Goal: Use online tool/utility: Utilize a website feature to perform a specific function

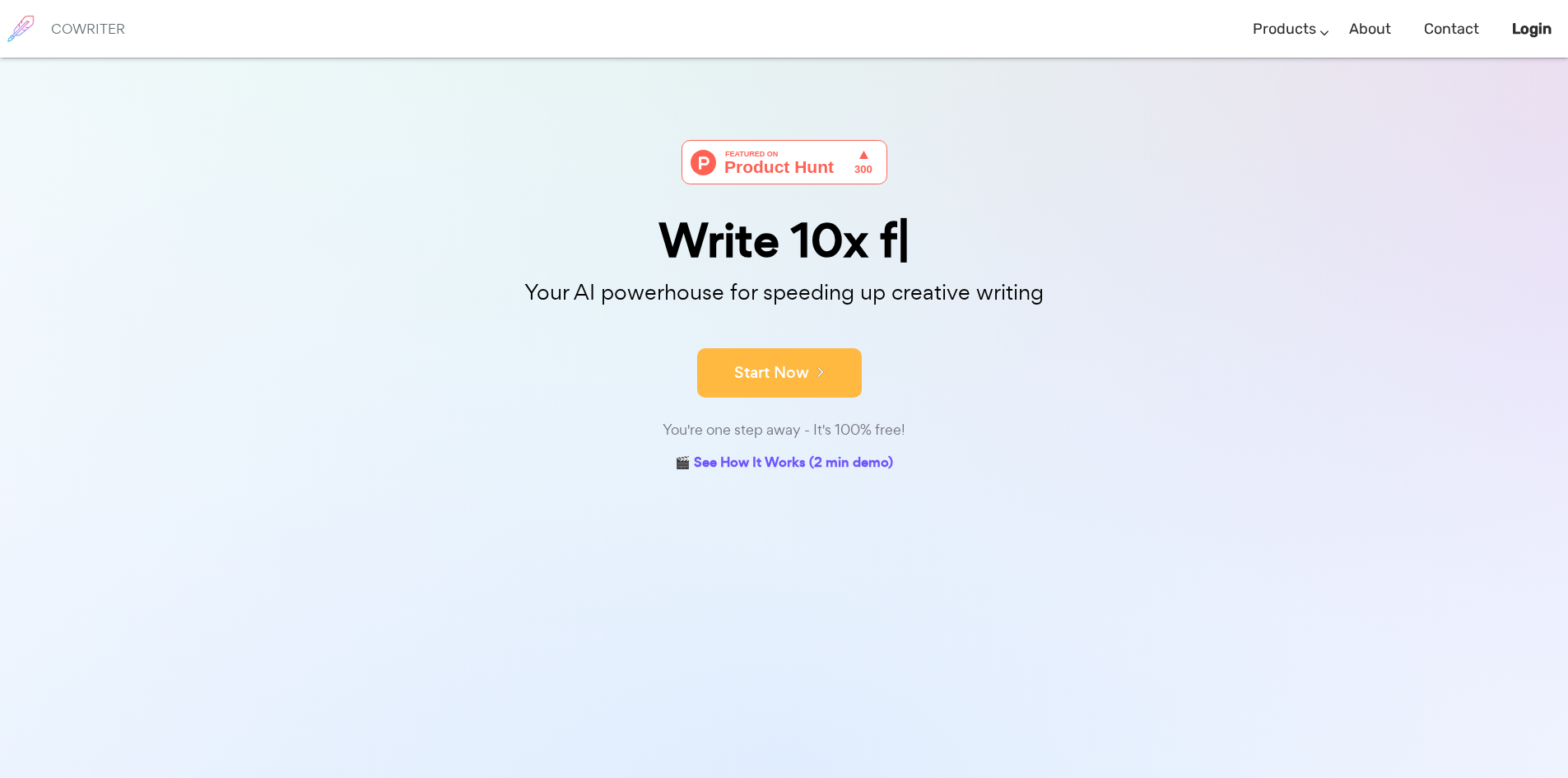
click at [754, 364] on button "Start Now" at bounding box center [780, 372] width 164 height 49
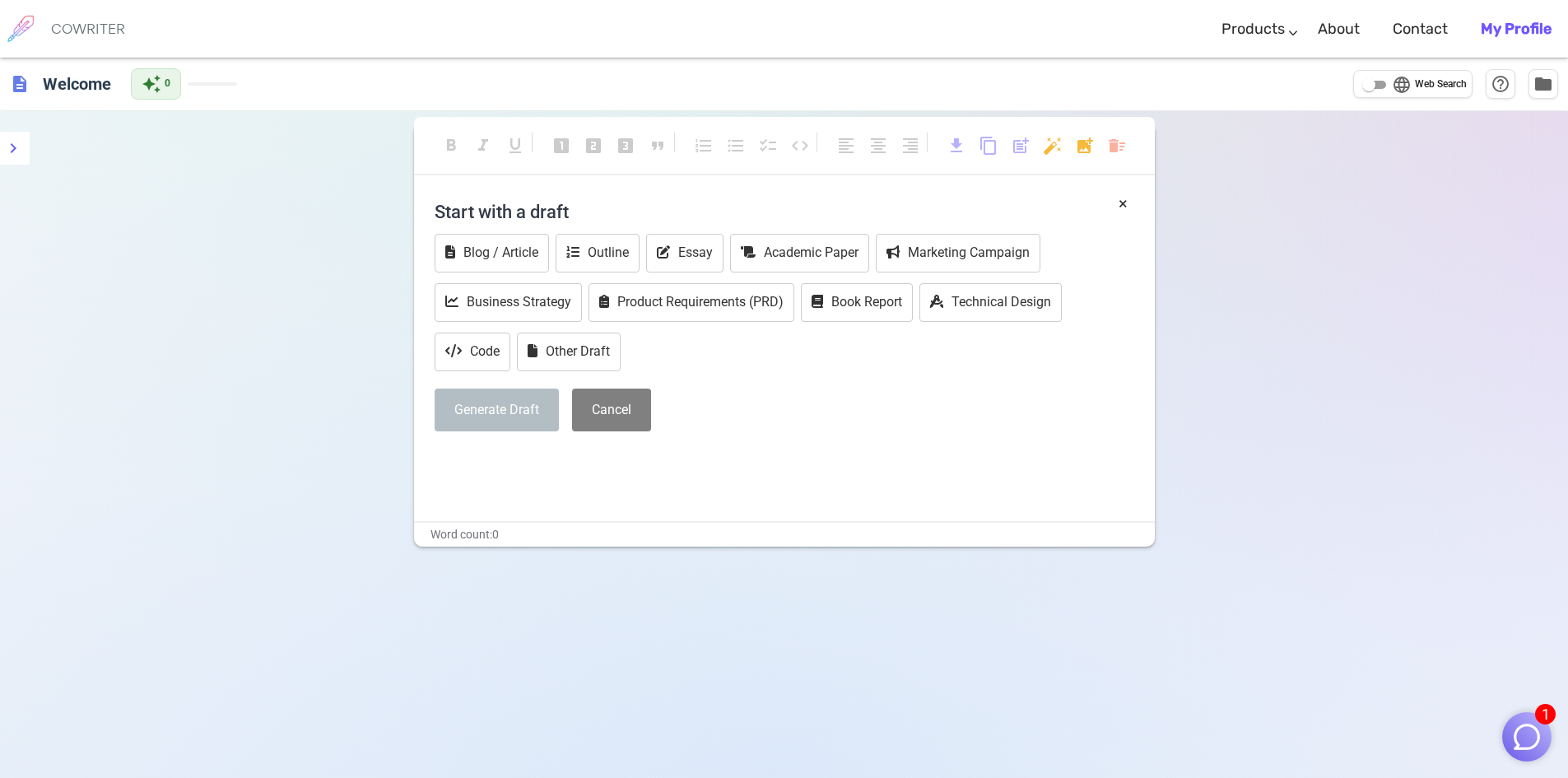
click at [1521, 754] on button "1" at bounding box center [1526, 736] width 49 height 49
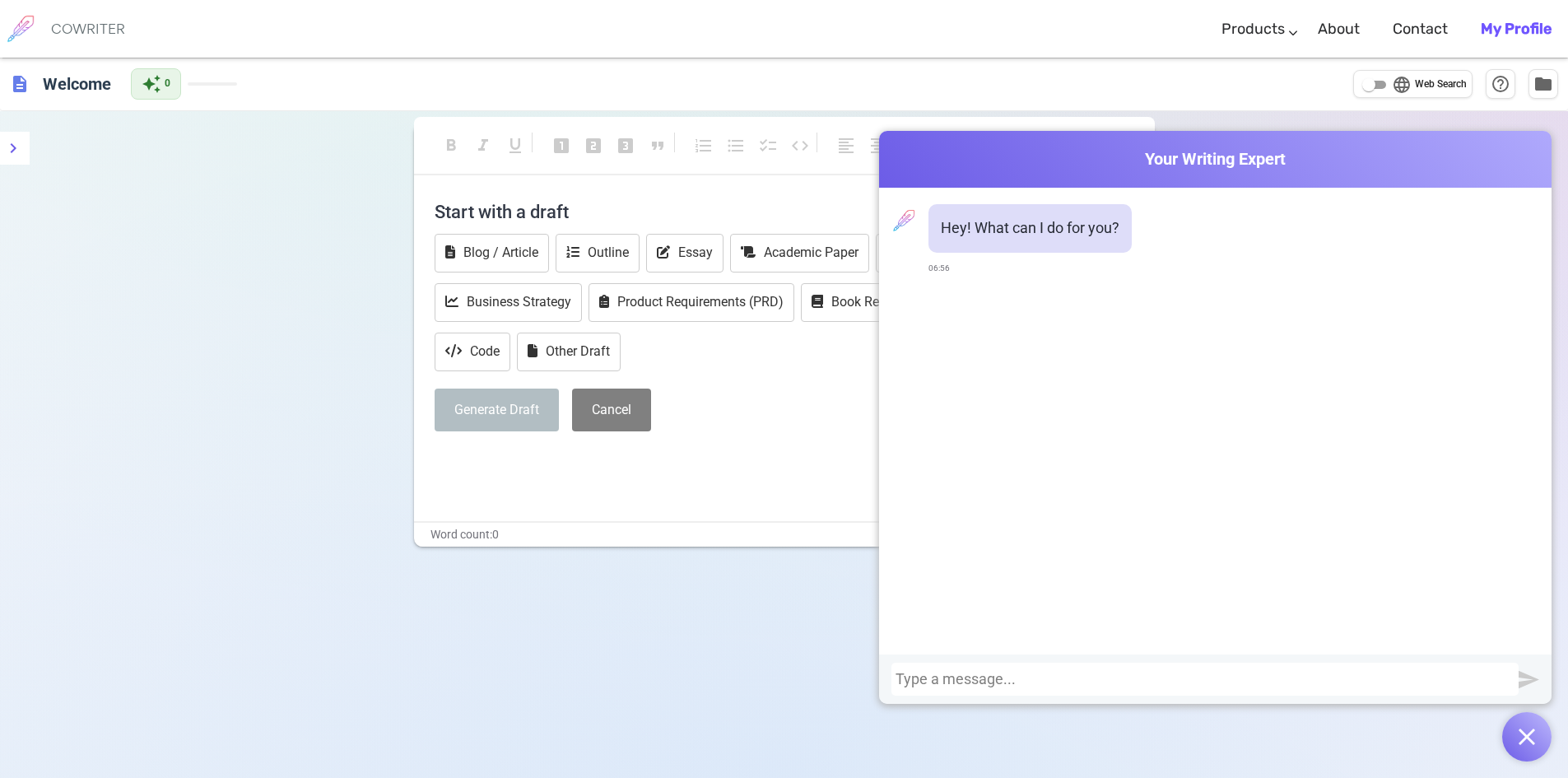
click at [1011, 677] on div at bounding box center [1205, 679] width 619 height 16
click at [1009, 682] on div "[URL][DOMAIN_NAME]" at bounding box center [1205, 679] width 619 height 16
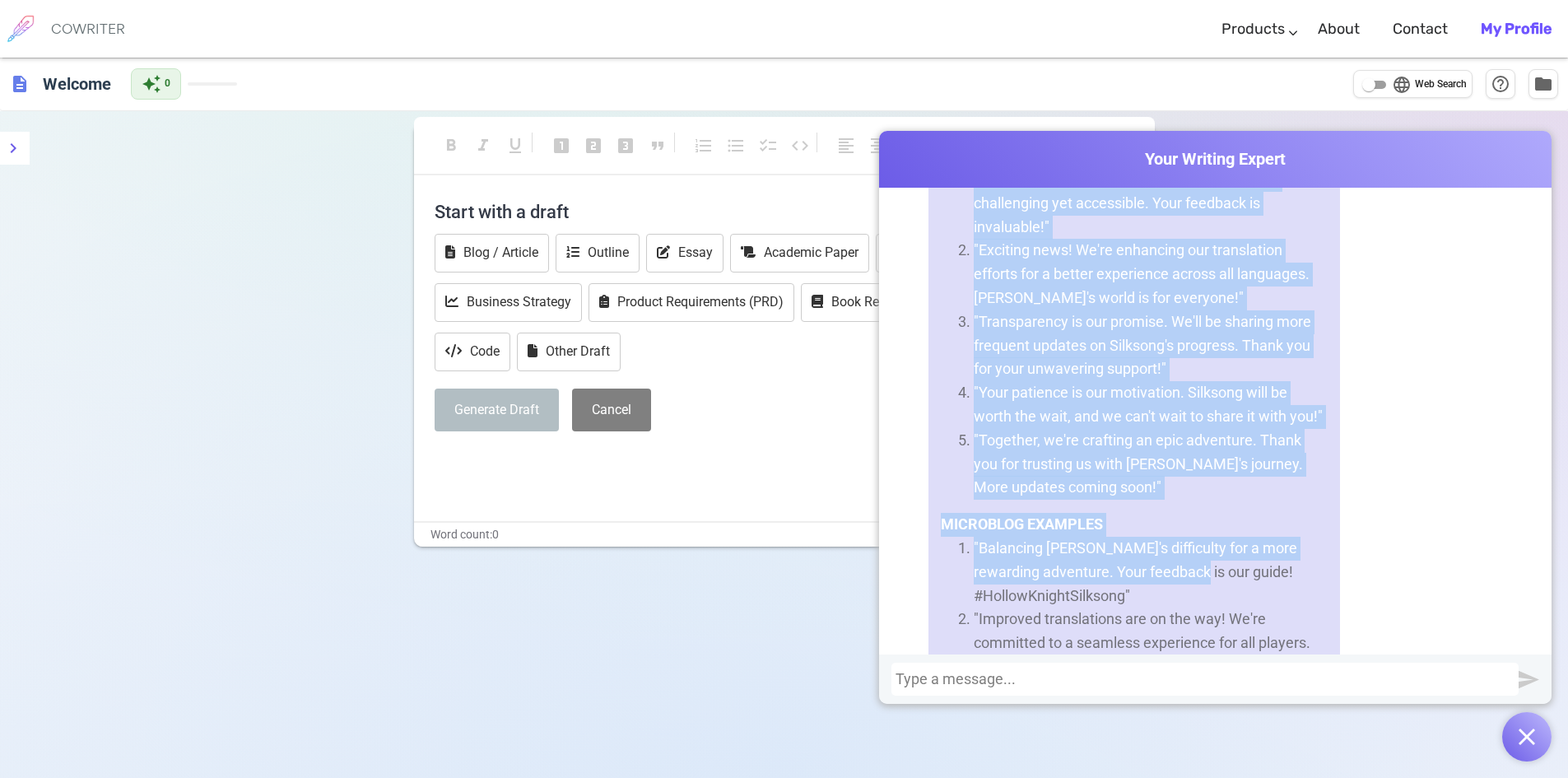
scroll to position [3056, 0]
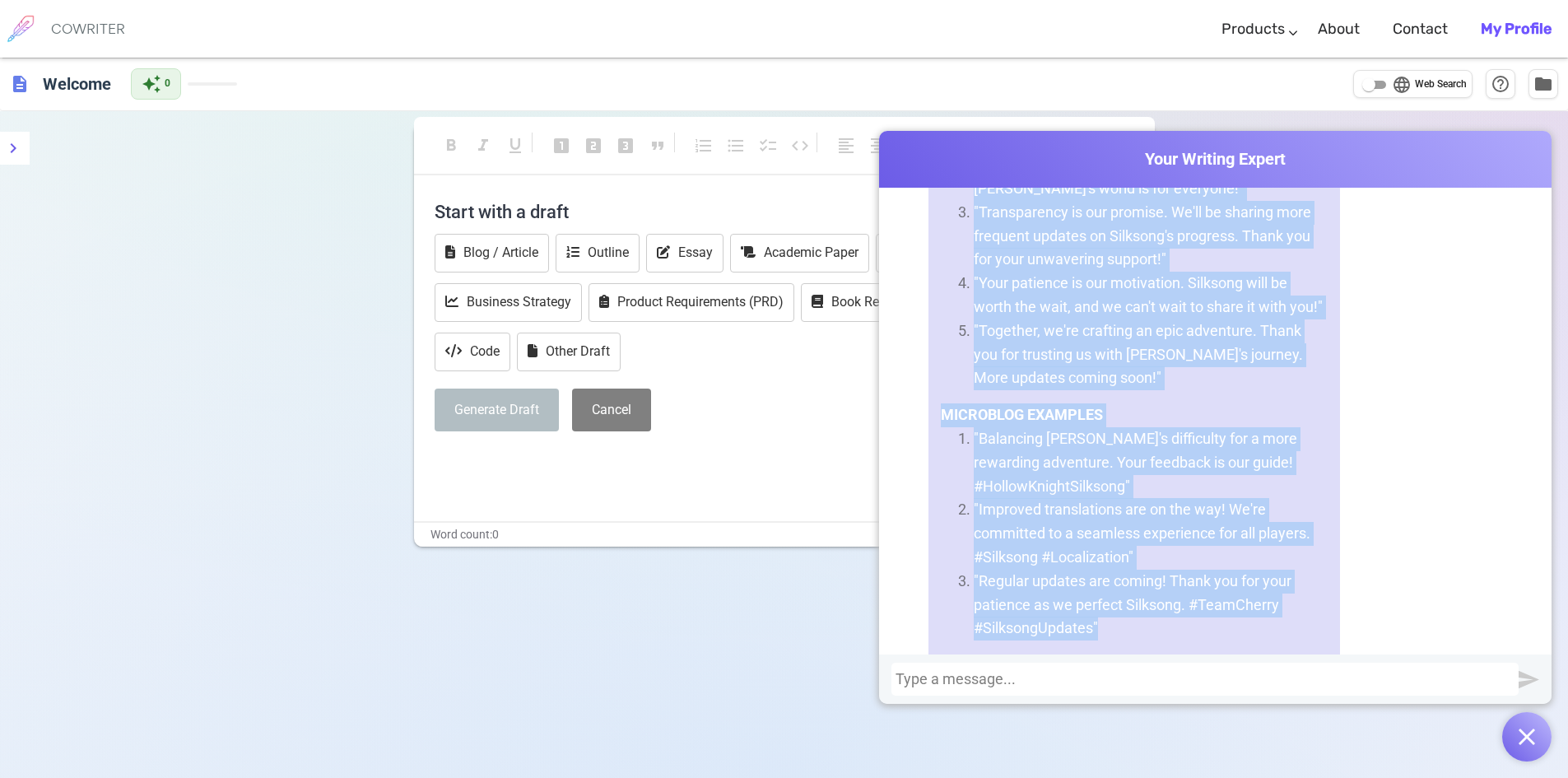
drag, startPoint x: 930, startPoint y: 299, endPoint x: 1187, endPoint y: 531, distance: 346.2
copy div "LOREM IPSUMDO Sita: [Consec Adip] Elitsedd: Eiusmodt, Incididun Utlabore: Etdo …"
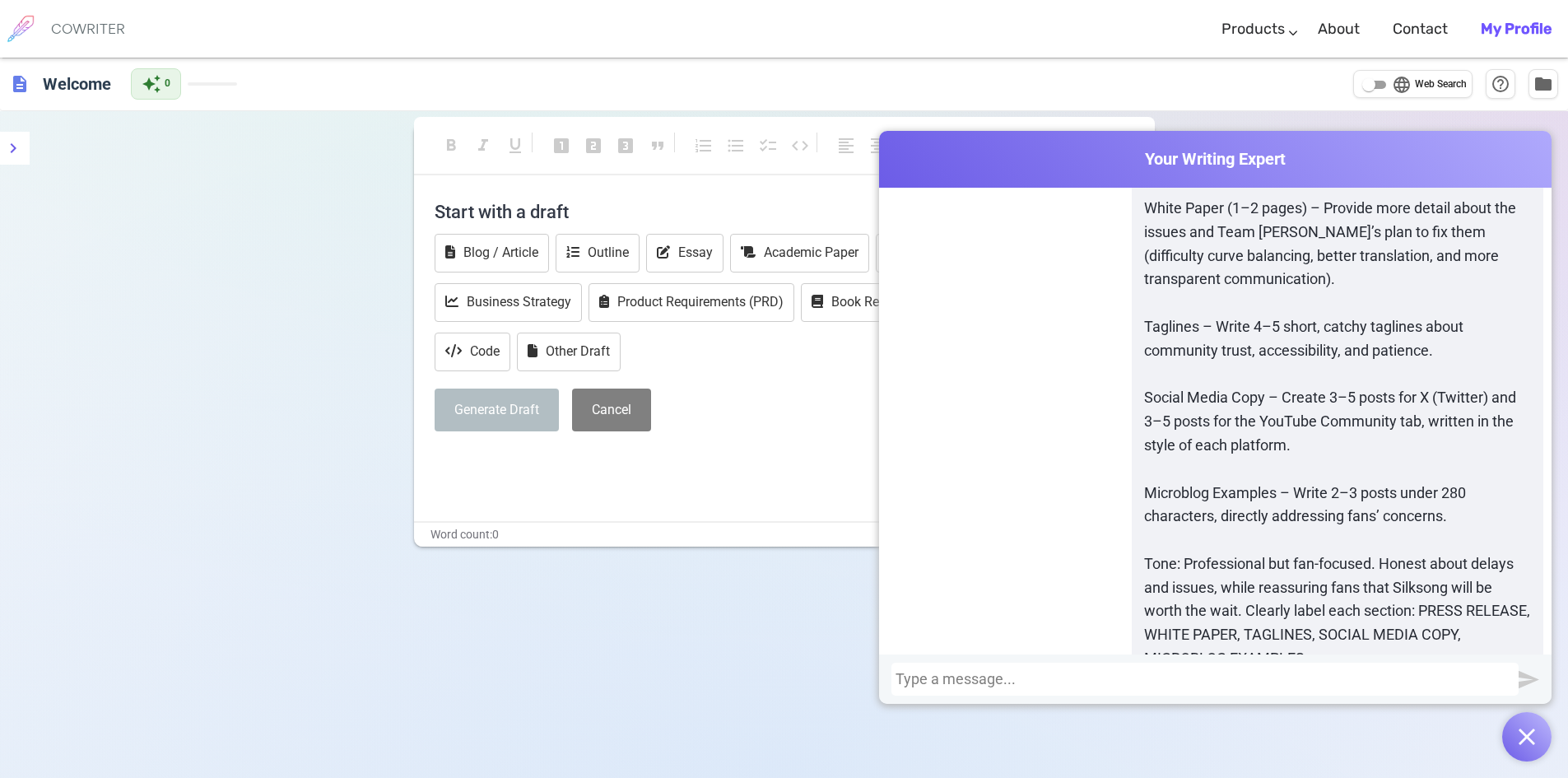
scroll to position [1080, 0]
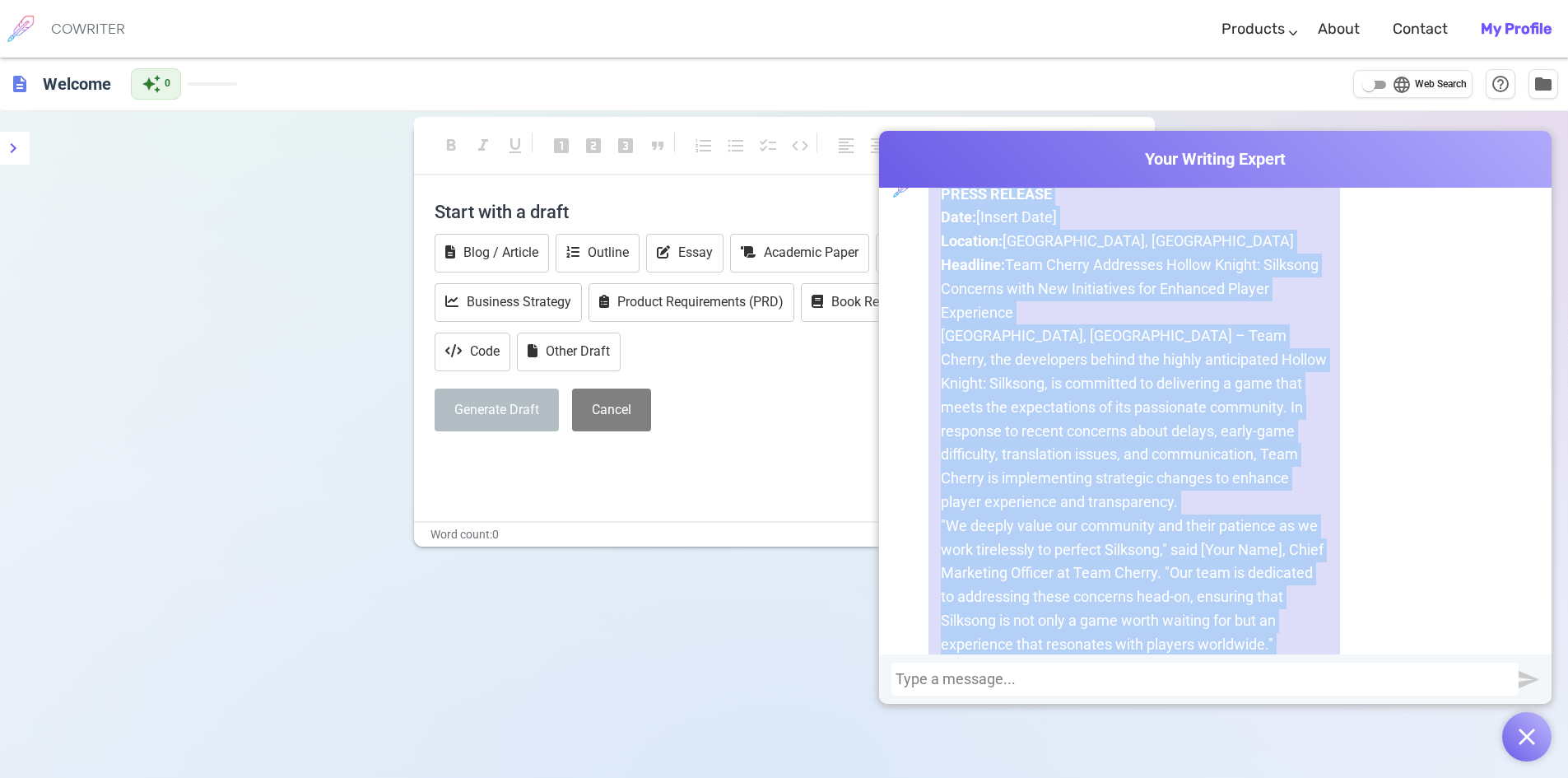
click at [1040, 364] on p "[GEOGRAPHIC_DATA], [GEOGRAPHIC_DATA] – Team Cherry, the developers behind the h…" at bounding box center [1133, 419] width 387 height 189
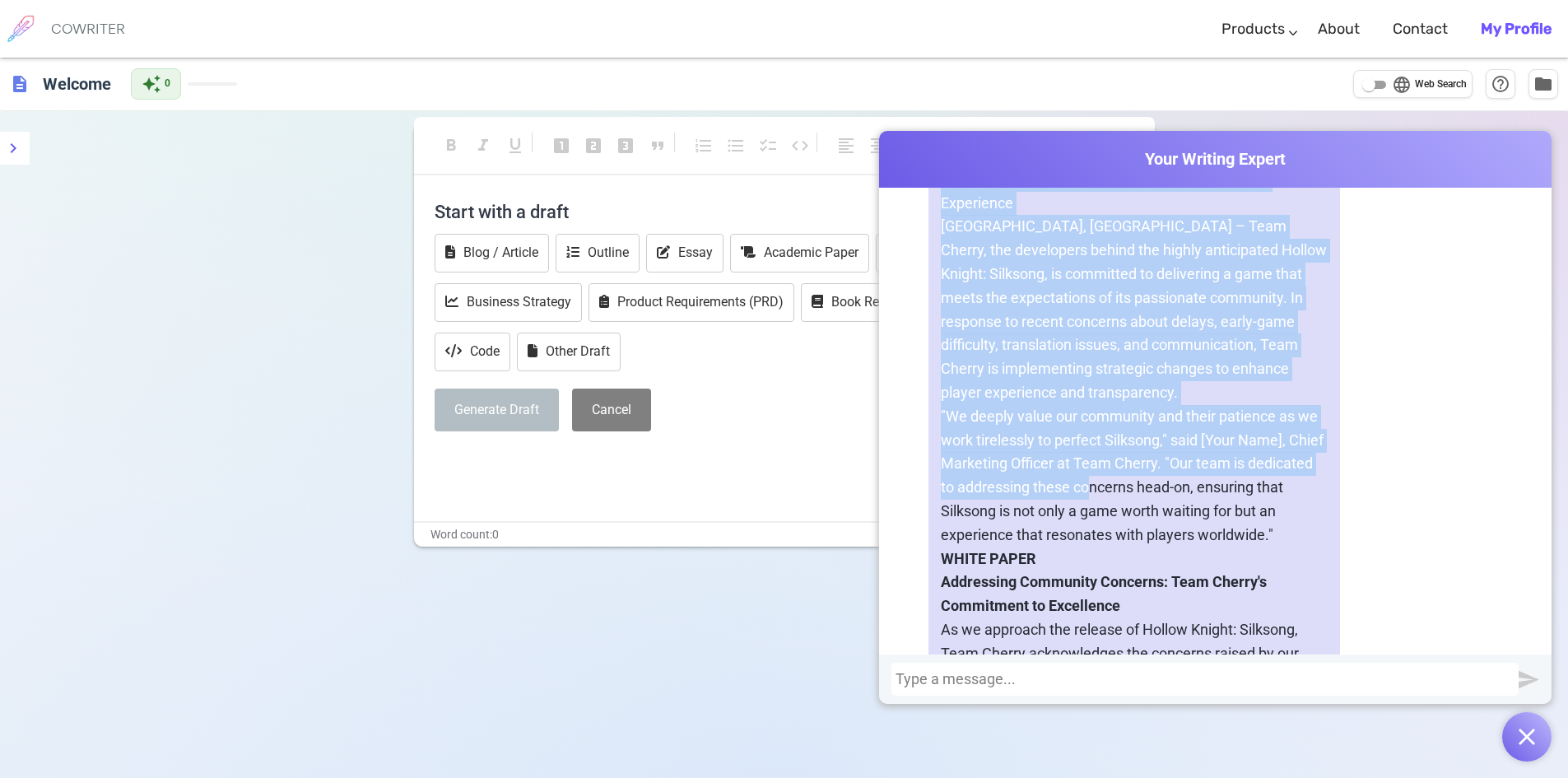
scroll to position [1300, 0]
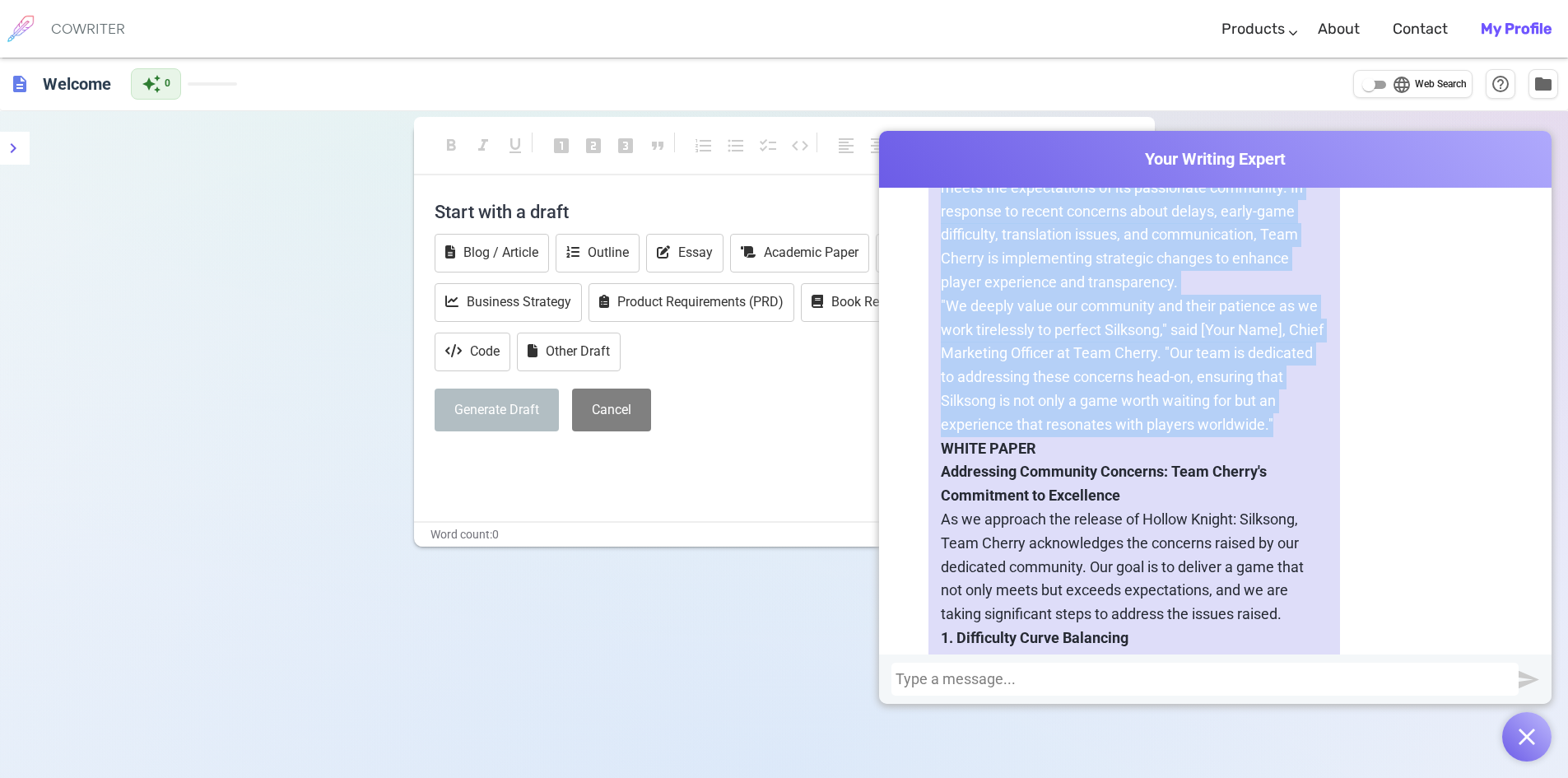
copy div "Headline: Team Cherry Addresses Hollow Knight: Silksong Concerns with New Initi…"
drag, startPoint x: 937, startPoint y: 261, endPoint x: 1307, endPoint y: 426, distance: 405.1
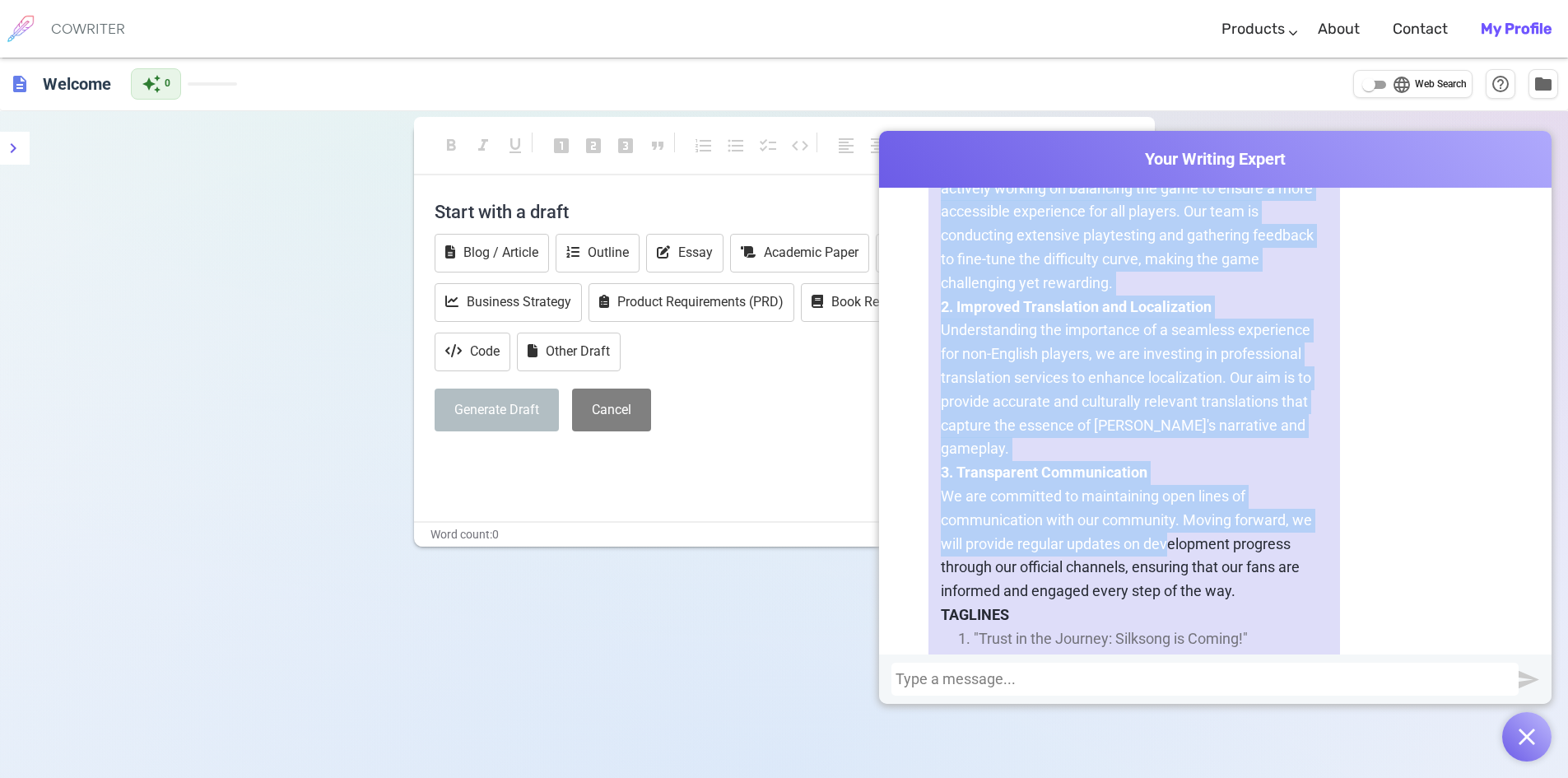
scroll to position [1848, 0]
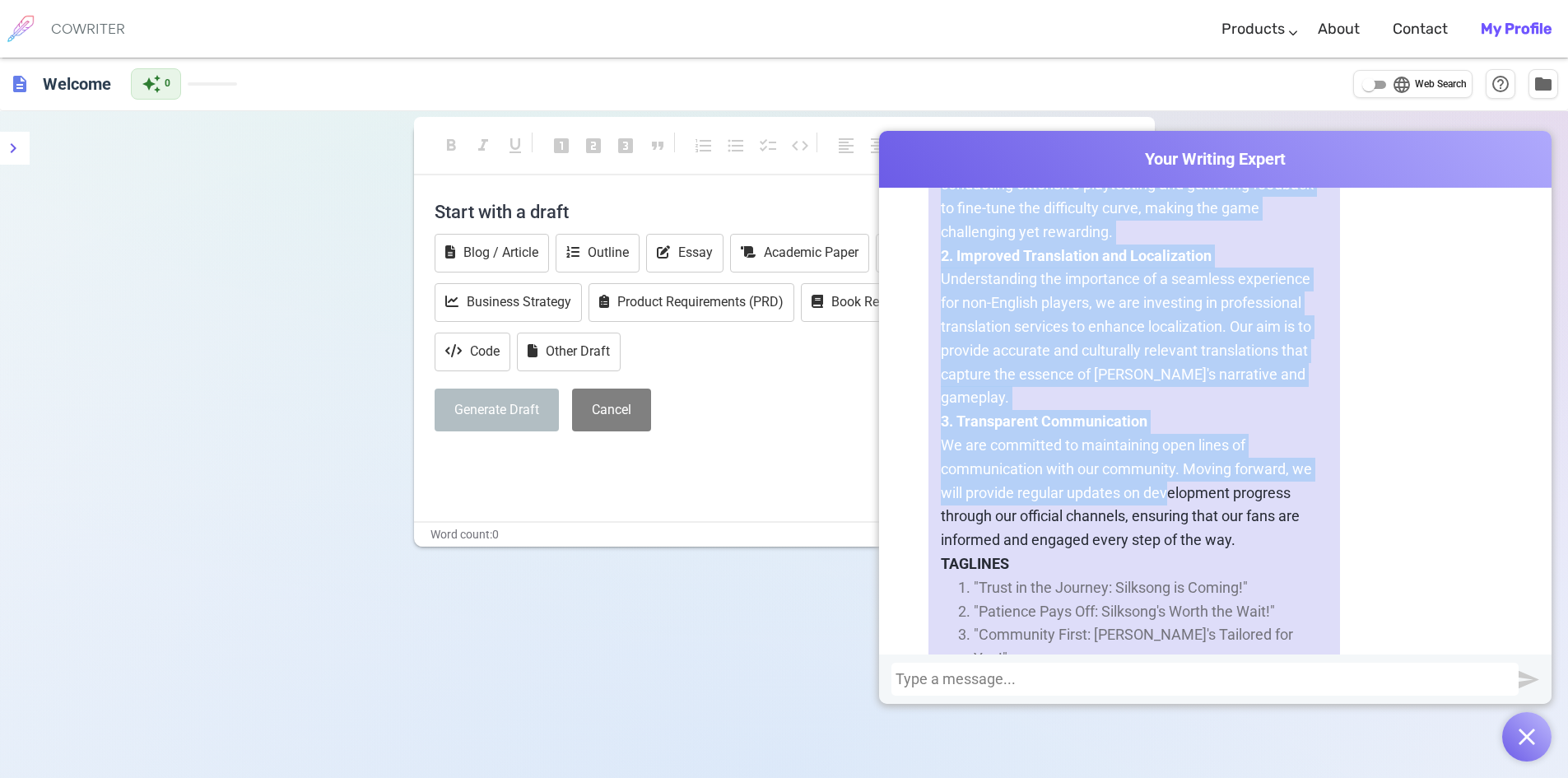
copy div "Addressing Community Concerns: Team Cherry's Commitment to Excellence As we app…"
drag, startPoint x: 938, startPoint y: 363, endPoint x: 1237, endPoint y: 521, distance: 338.2
click at [1237, 521] on div "PRESS RELEASE Date: [Insert Date] Location: [GEOGRAPHIC_DATA], [GEOGRAPHIC_DATA…" at bounding box center [1134, 662] width 412 height 2519
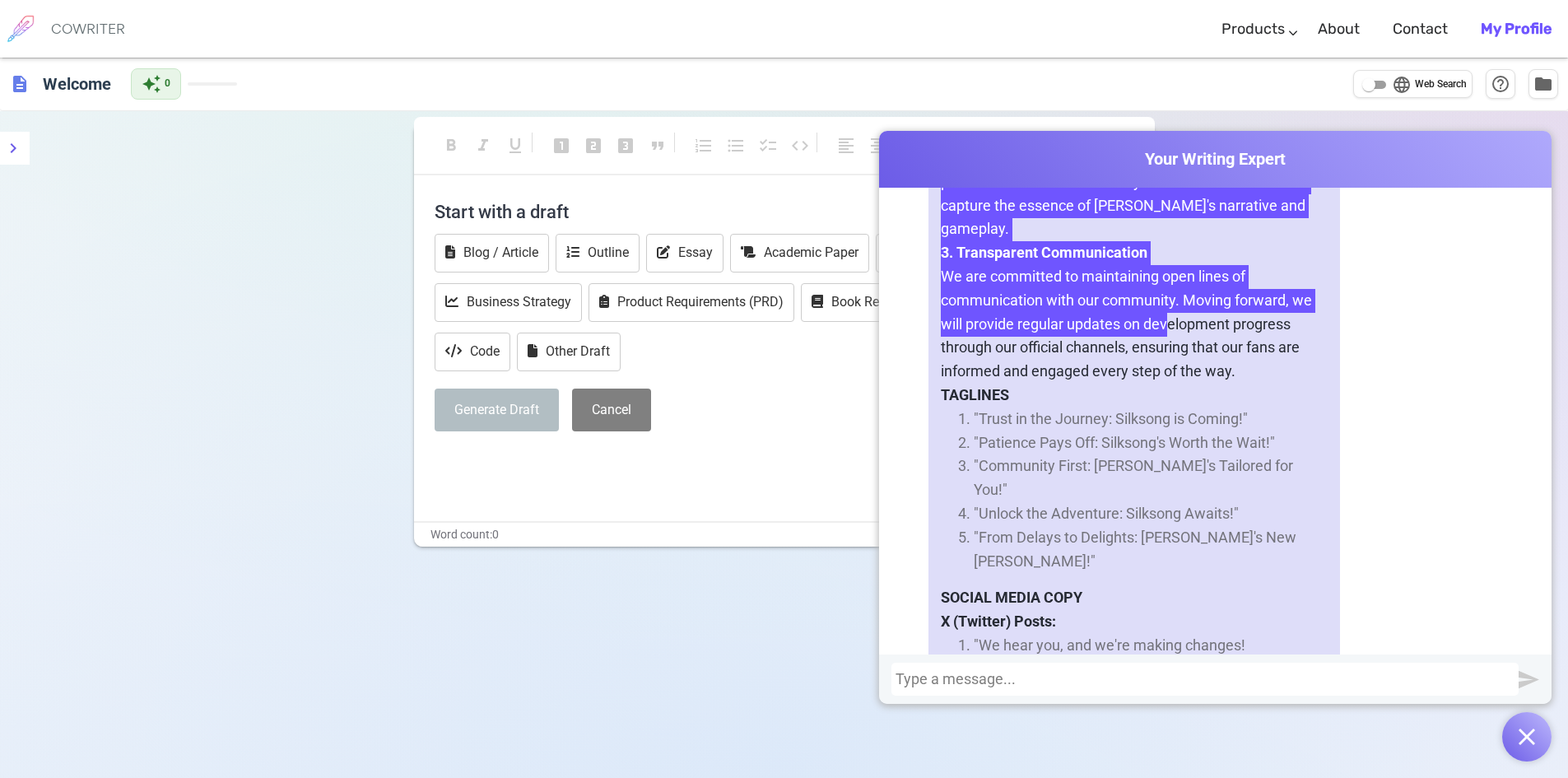
scroll to position [2068, 0]
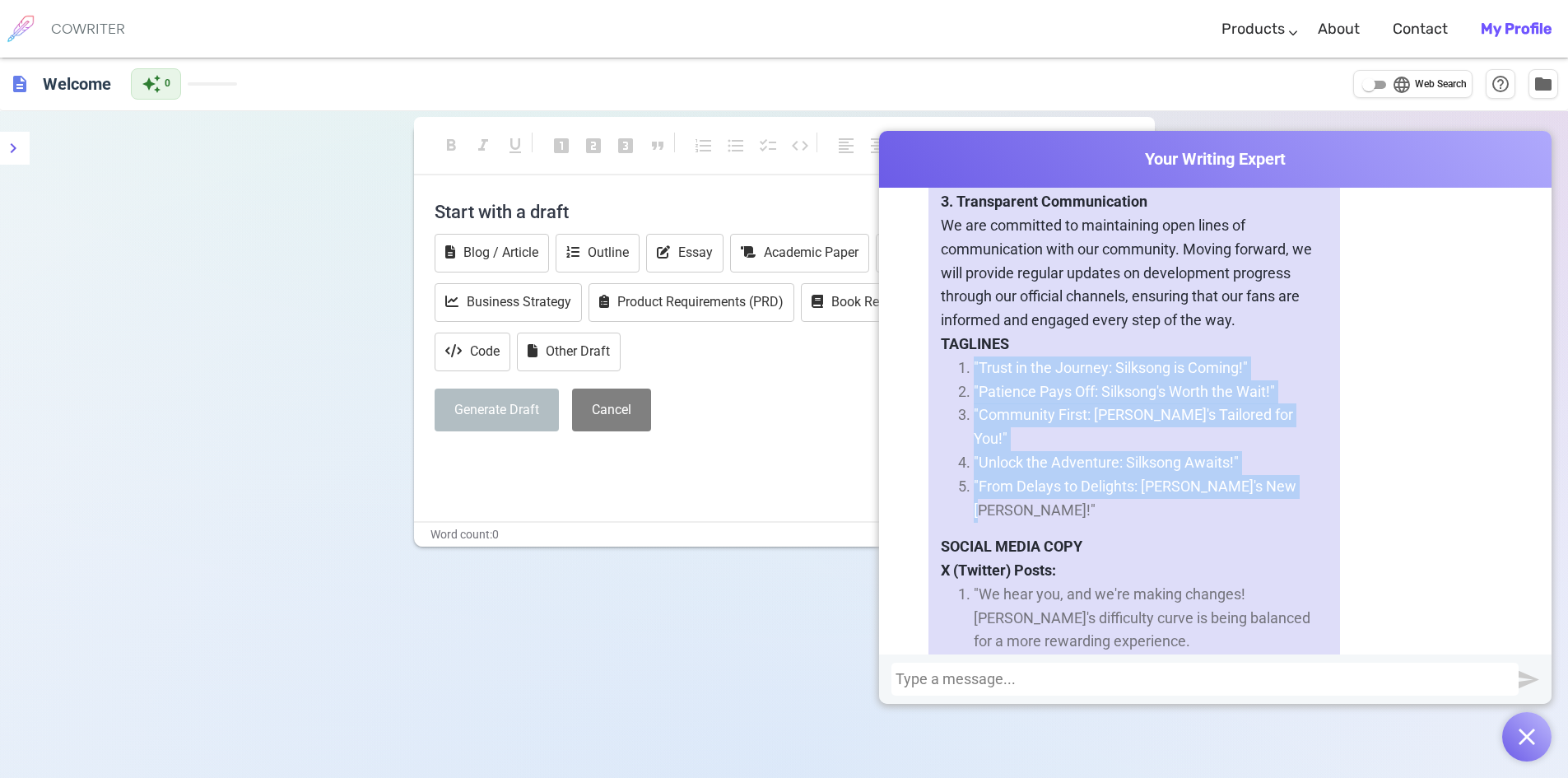
drag, startPoint x: 964, startPoint y: 340, endPoint x: 1287, endPoint y: 437, distance: 337.3
click at [1287, 437] on ol ""Trust in the Journey: Silksong is Coming!" "Patience Pays Off: [PERSON_NAME]'s…" at bounding box center [1133, 439] width 387 height 166
copy ol ""Trust in the Journey: Silksong is Coming!" "Patience Pays Off: [PERSON_NAME]'s…"
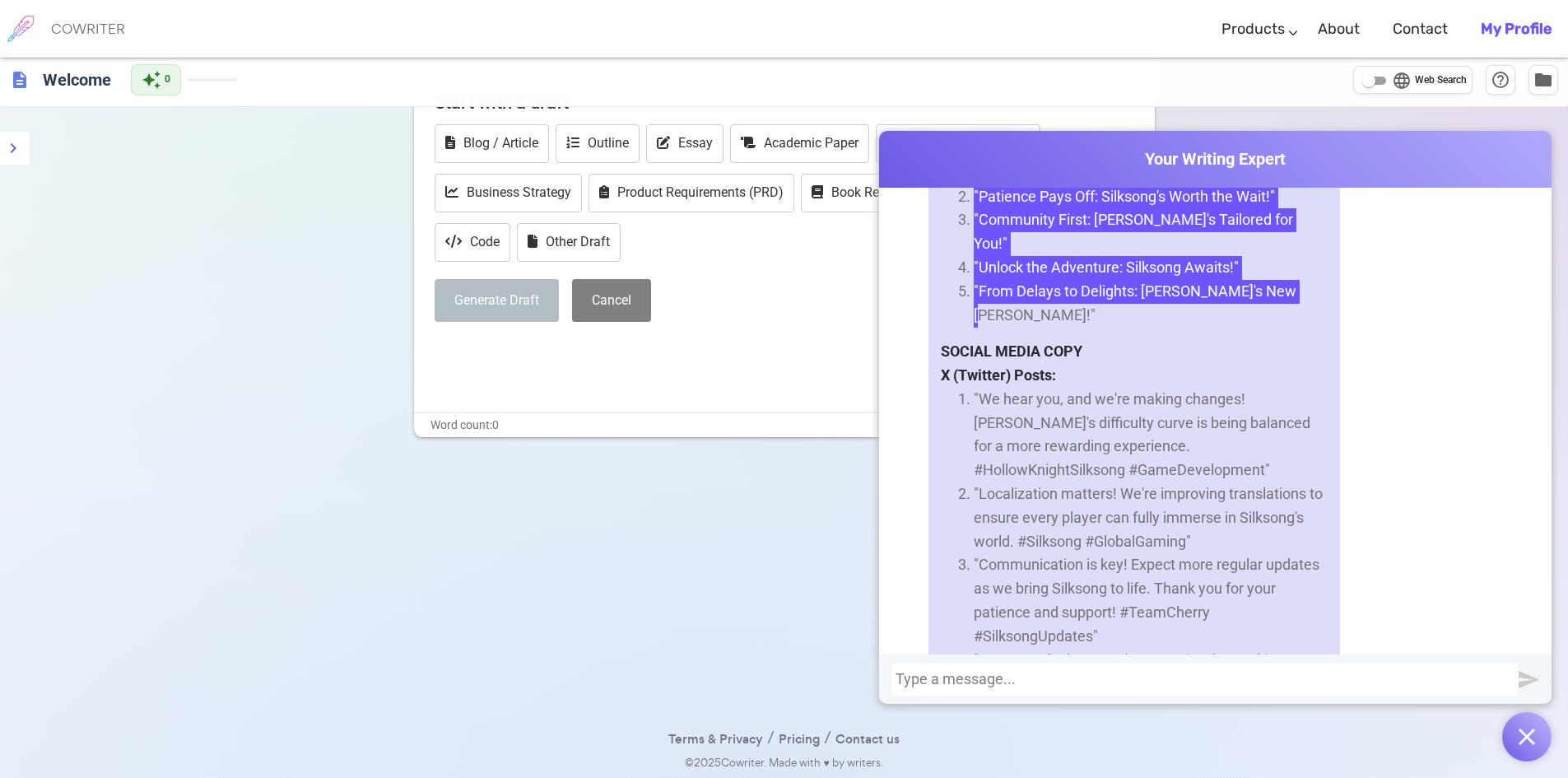
scroll to position [2288, 0]
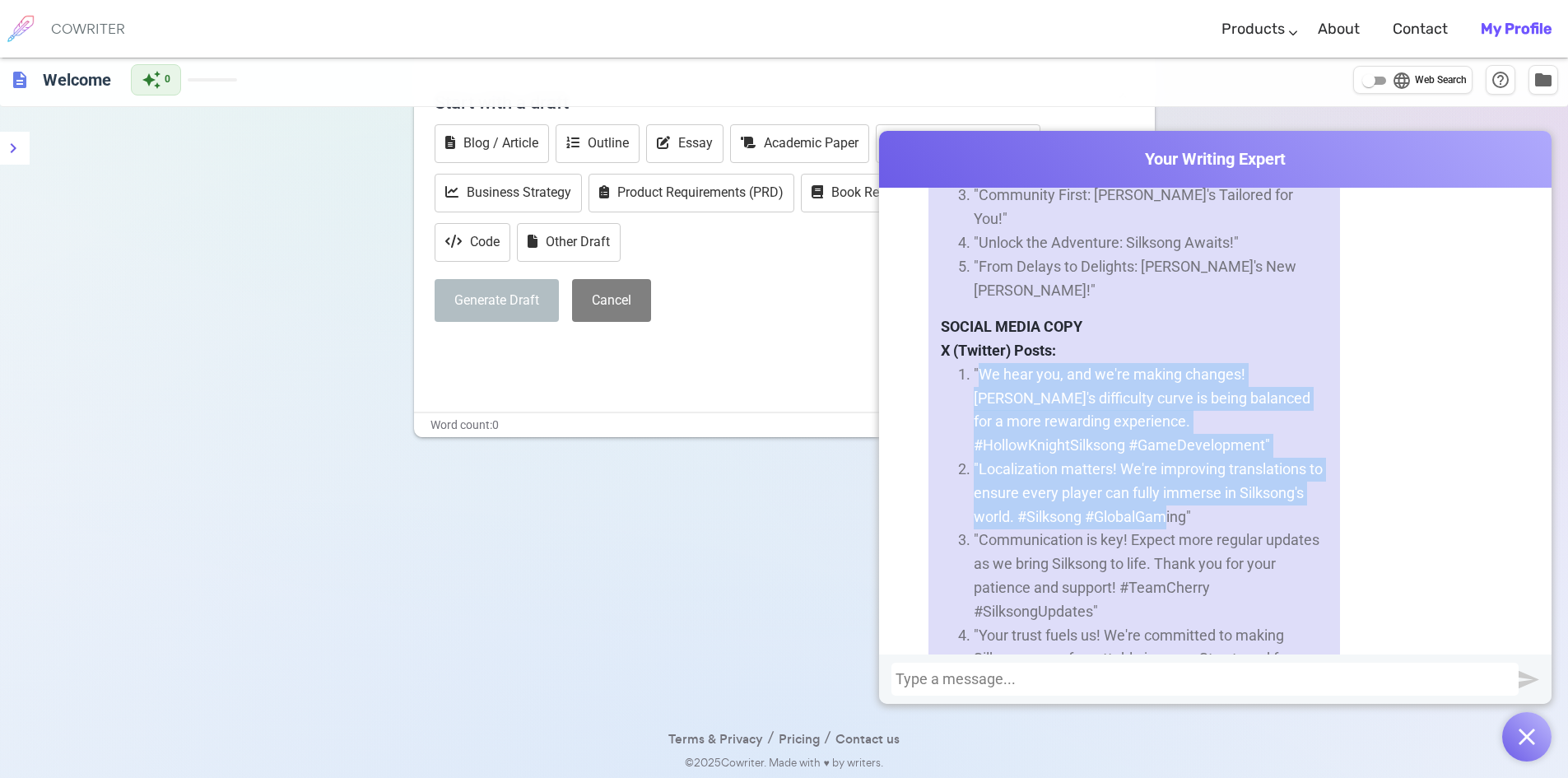
drag, startPoint x: 972, startPoint y: 304, endPoint x: 1140, endPoint y: 428, distance: 208.8
click at [1159, 454] on ol ""We hear you, and we're making changes! [PERSON_NAME]'s difficulty curve is bei…" at bounding box center [1133, 565] width 387 height 404
click at [1010, 363] on li ""We hear you, and we're making changes! [PERSON_NAME]'s difficulty curve is bei…" at bounding box center [1150, 410] width 354 height 95
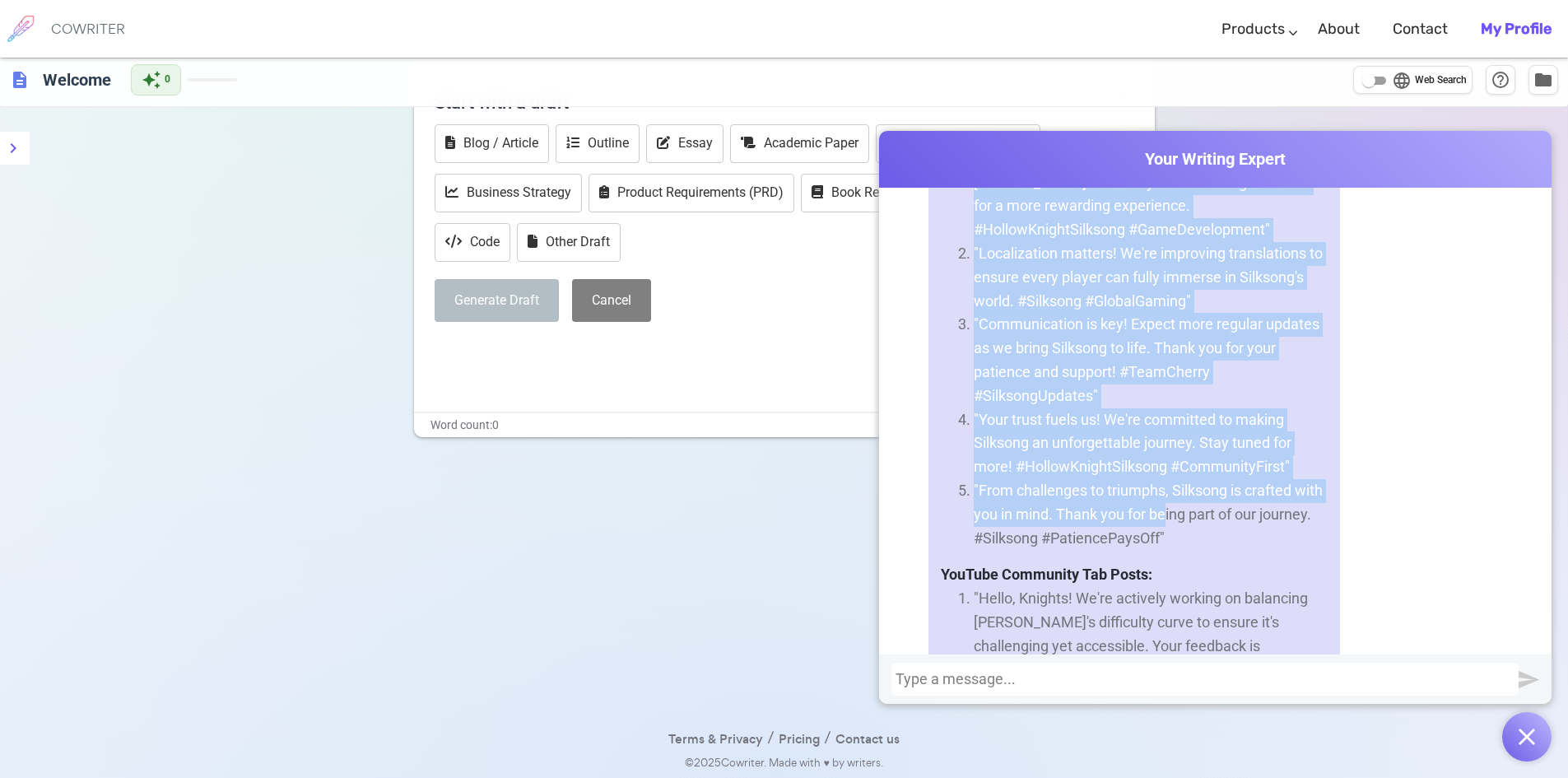
scroll to position [2506, 0]
drag, startPoint x: 964, startPoint y: 299, endPoint x: 1203, endPoint y: 476, distance: 297.4
click at [1203, 476] on ol ""We hear you, and we're making changes! [PERSON_NAME]'s difficulty curve is bei…" at bounding box center [1133, 346] width 387 height 404
copy ol ""We hear you, and we're making changes! [PERSON_NAME]'s difficulty curve is bei…"
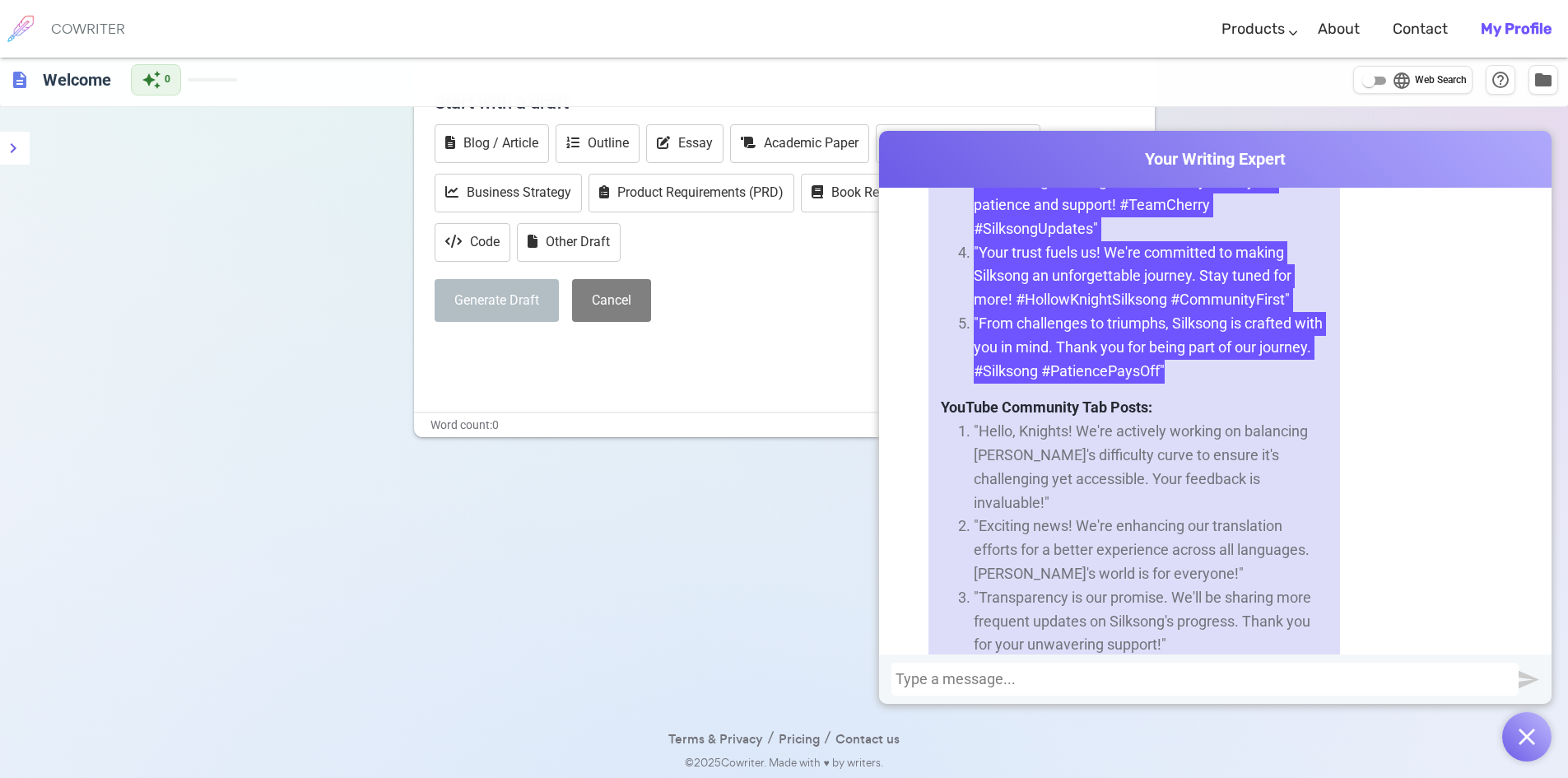
scroll to position [2726, 0]
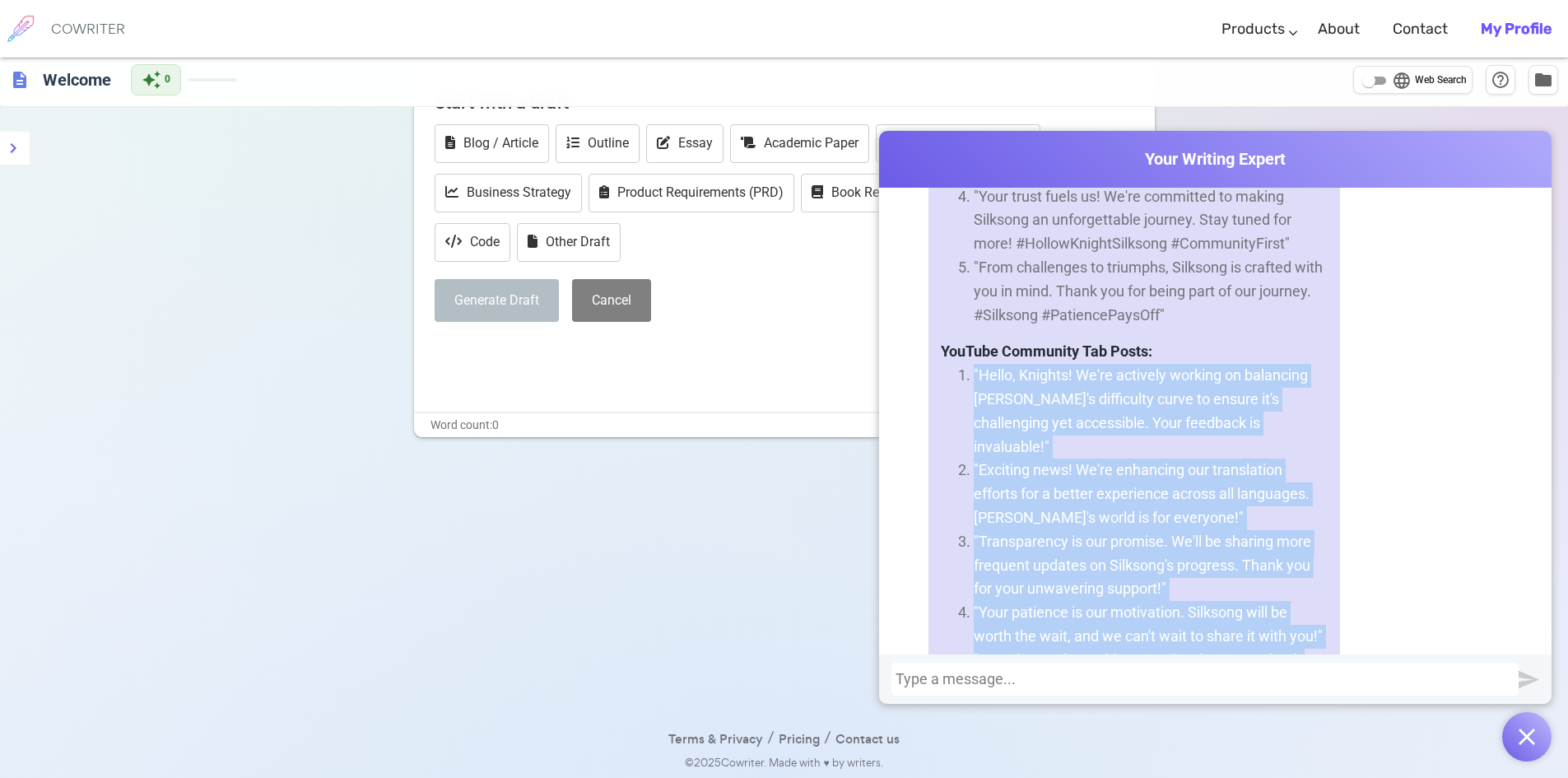
drag, startPoint x: 968, startPoint y: 301, endPoint x: 1264, endPoint y: 615, distance: 431.5
click at [1264, 615] on ol ""Hello, Knights! We're actively working on balancing [PERSON_NAME]'s difficulty…" at bounding box center [1133, 541] width 387 height 356
copy ol ""Hello, Knights! We're actively working on balancing [PERSON_NAME]'s difficulty…"
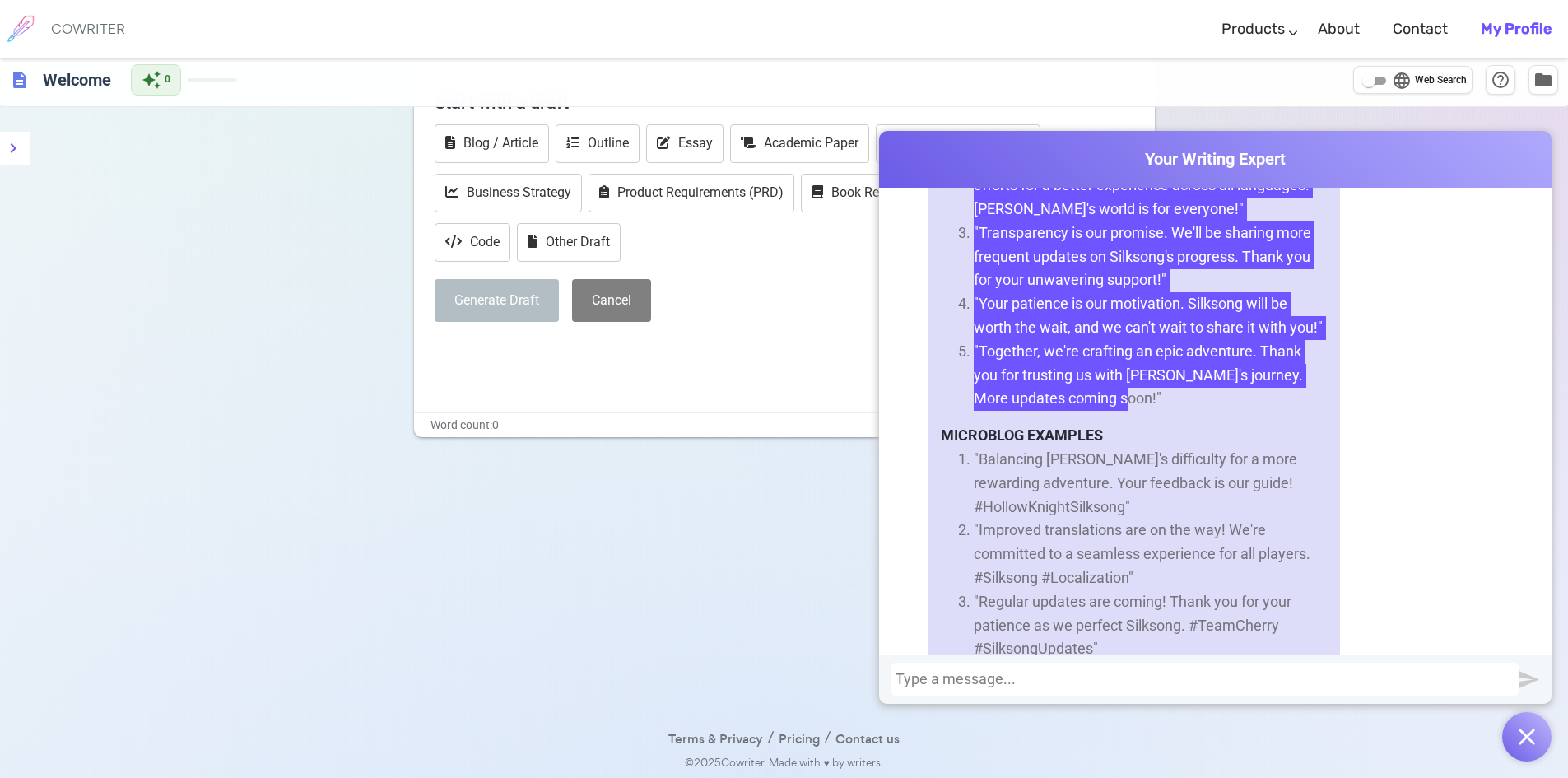
scroll to position [3056, 0]
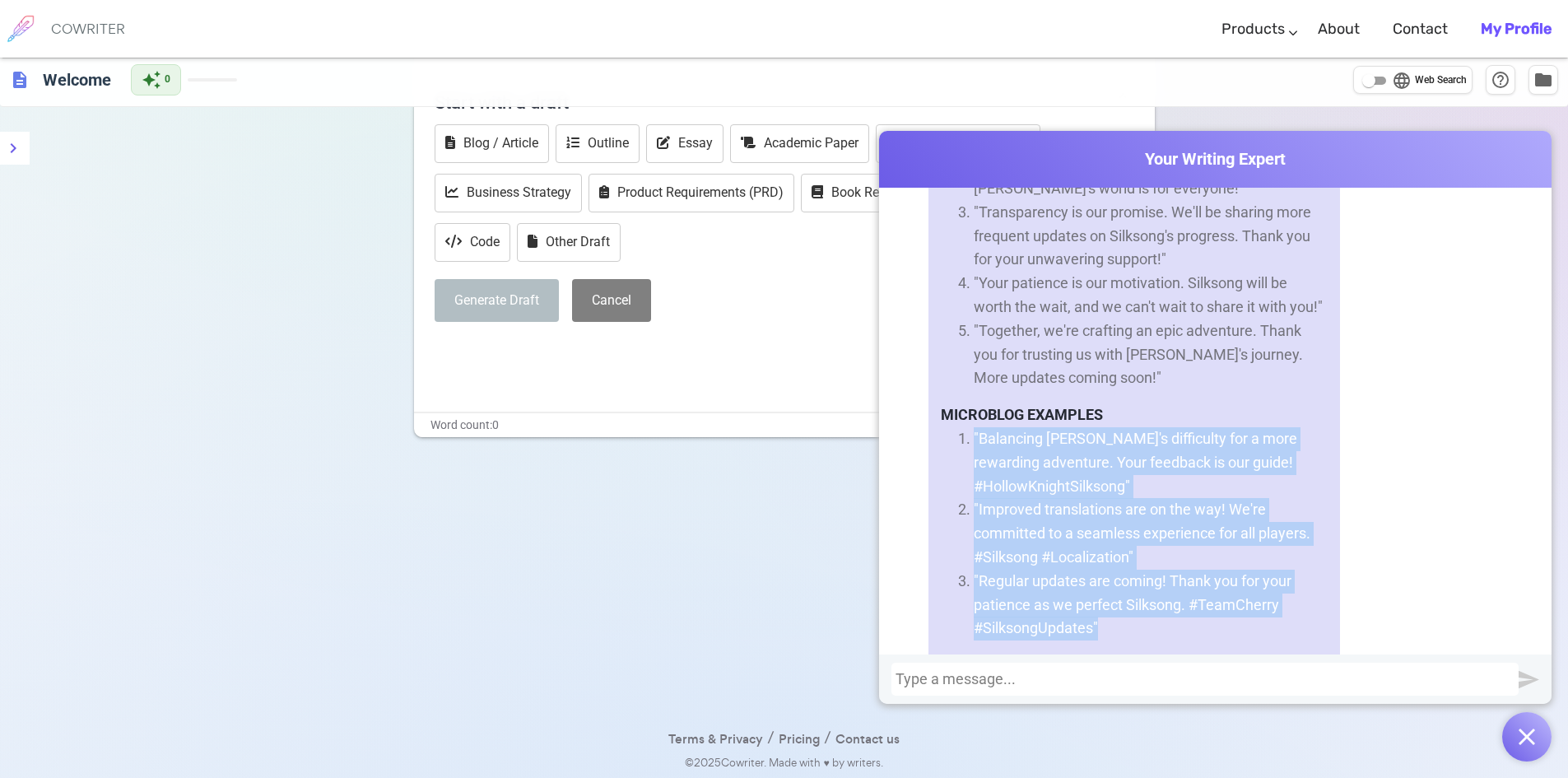
drag, startPoint x: 977, startPoint y: 342, endPoint x: 1206, endPoint y: 526, distance: 293.8
click at [1206, 526] on ol ""Balancing [PERSON_NAME]'s difficulty for a more rewarding adventure. Your feed…" at bounding box center [1133, 533] width 387 height 213
copy ol ""Balancing [PERSON_NAME]'s difficulty for a more rewarding adventure. Your feed…"
click at [1047, 427] on li ""Balancing [PERSON_NAME]'s difficulty for a more rewarding adventure. Your feed…" at bounding box center [1150, 462] width 354 height 71
